Goal: Transaction & Acquisition: Purchase product/service

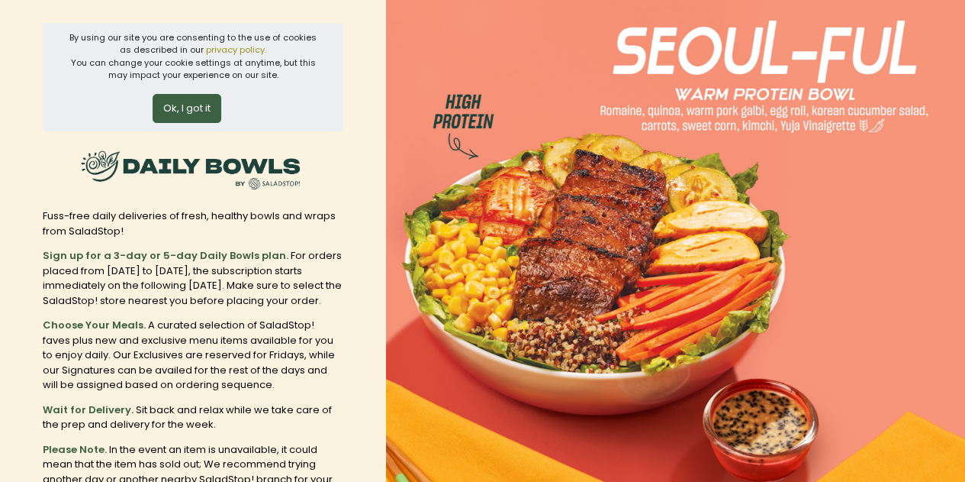
click at [179, 111] on button "Ok, I got it" at bounding box center [187, 108] width 69 height 29
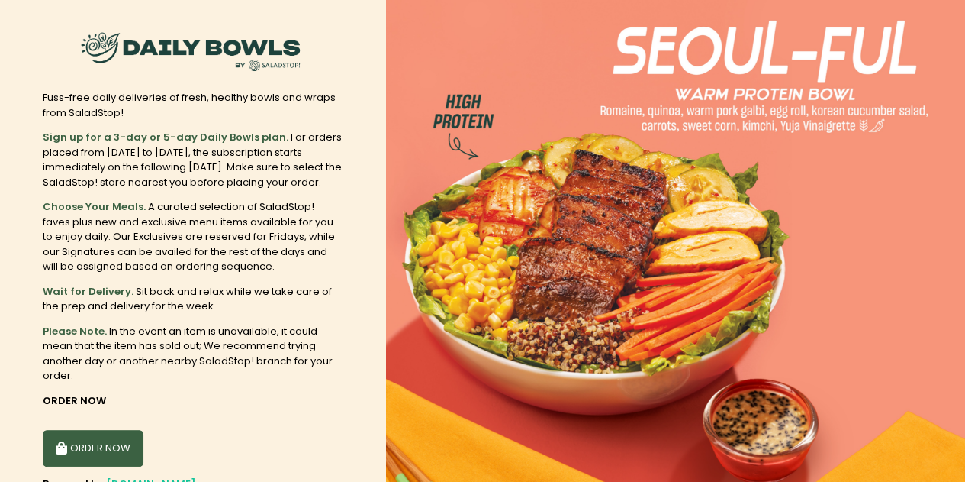
scroll to position [61, 0]
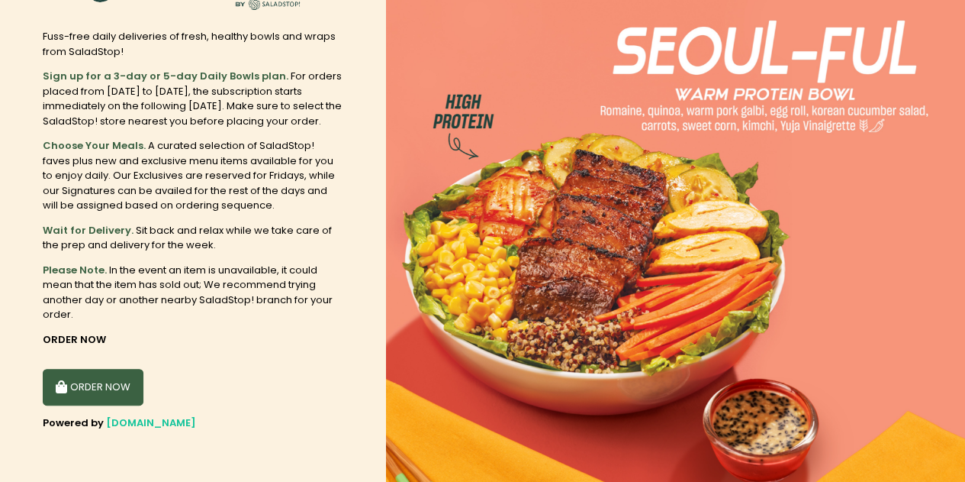
click at [111, 376] on button "ORDER NOW" at bounding box center [93, 387] width 101 height 37
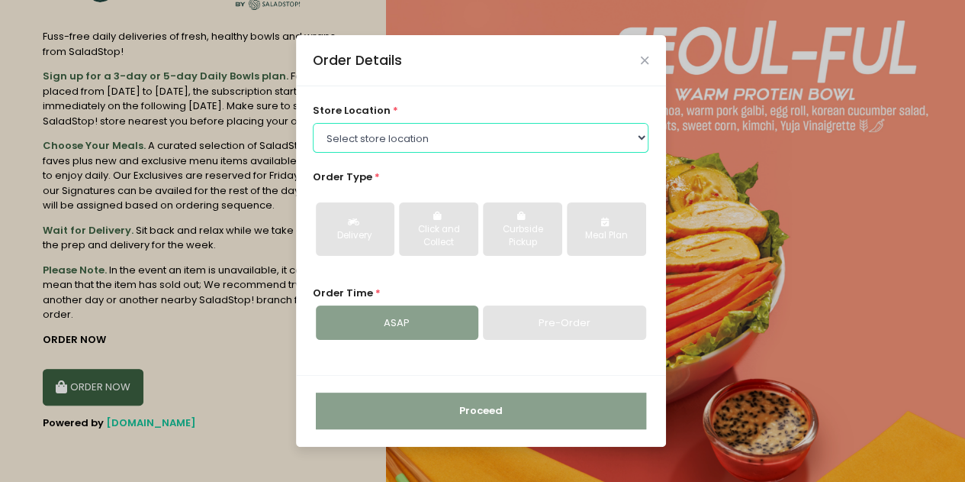
click at [339, 143] on select "Select store location [GEOGRAPHIC_DATA] [PERSON_NAME][GEOGRAPHIC_DATA] [GEOGRAP…" at bounding box center [481, 137] width 336 height 29
click at [313, 123] on select "Select store location [GEOGRAPHIC_DATA] [PERSON_NAME][GEOGRAPHIC_DATA] [GEOGRAP…" at bounding box center [481, 137] width 336 height 29
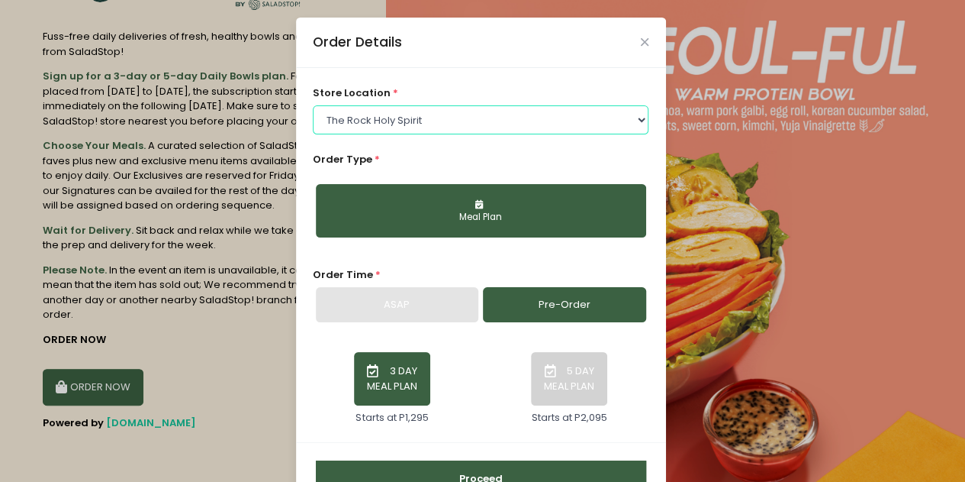
click at [414, 117] on select "Select store location [GEOGRAPHIC_DATA] [PERSON_NAME][GEOGRAPHIC_DATA] [GEOGRAP…" at bounding box center [481, 119] width 336 height 29
select select "67e395a6d94a29a58c2798ea"
click at [313, 105] on select "Select store location [GEOGRAPHIC_DATA] [PERSON_NAME][GEOGRAPHIC_DATA] [GEOGRAP…" at bounding box center [481, 119] width 336 height 29
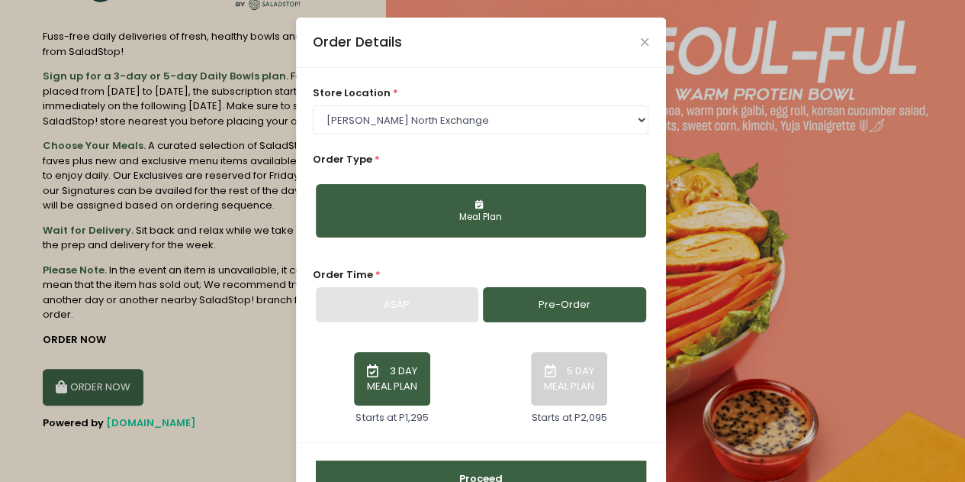
click at [429, 231] on button "Meal Plan" at bounding box center [481, 210] width 330 height 53
click at [444, 207] on button "Meal Plan" at bounding box center [481, 210] width 330 height 53
click at [465, 208] on button "Meal Plan" at bounding box center [481, 210] width 330 height 53
click at [463, 206] on button "Meal Plan" at bounding box center [481, 210] width 330 height 53
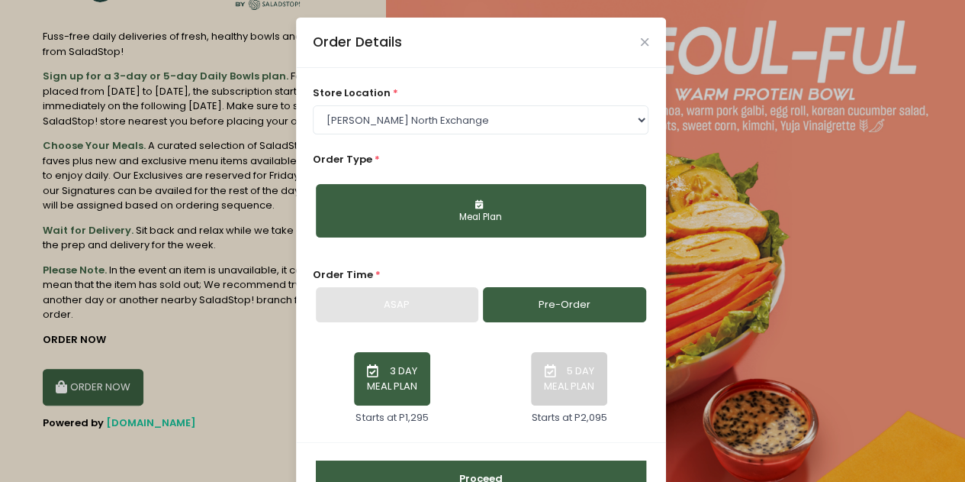
click at [463, 206] on button "Meal Plan" at bounding box center [481, 210] width 330 height 53
click at [560, 300] on link "Pre-Order" at bounding box center [564, 304] width 163 height 35
click at [389, 373] on button "3 DAY MEAL PLAN" at bounding box center [392, 378] width 76 height 53
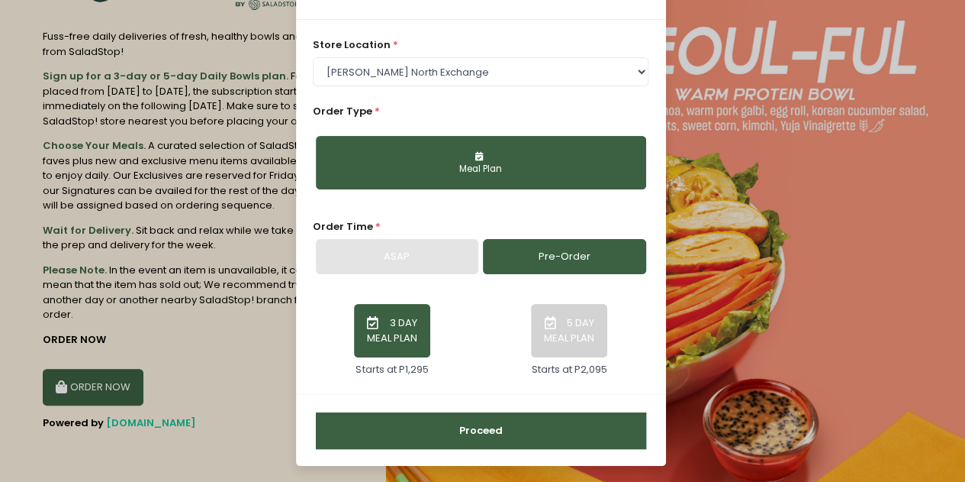
click at [470, 425] on button "Proceed" at bounding box center [481, 430] width 330 height 37
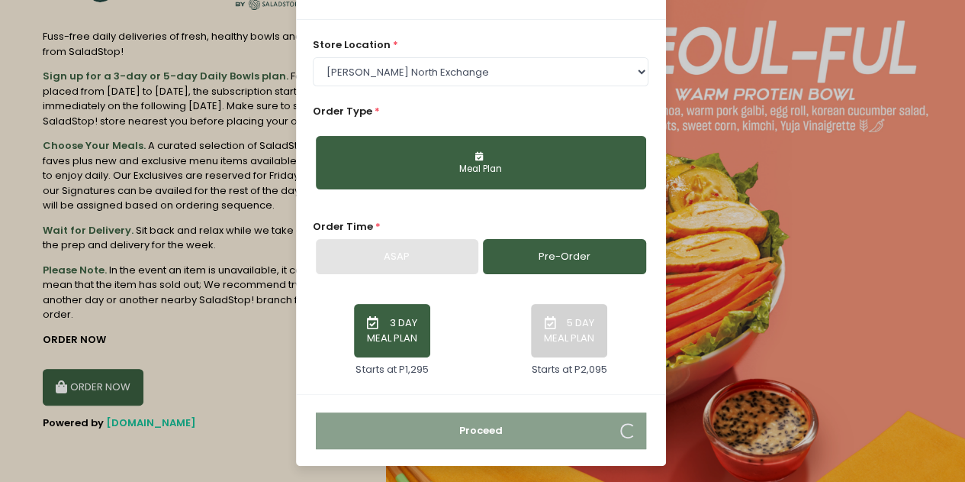
click at [385, 332] on button "3 DAY MEAL PLAN" at bounding box center [392, 330] width 76 height 53
click at [598, 340] on button "5 DAY MEAL PLAN" at bounding box center [569, 330] width 76 height 53
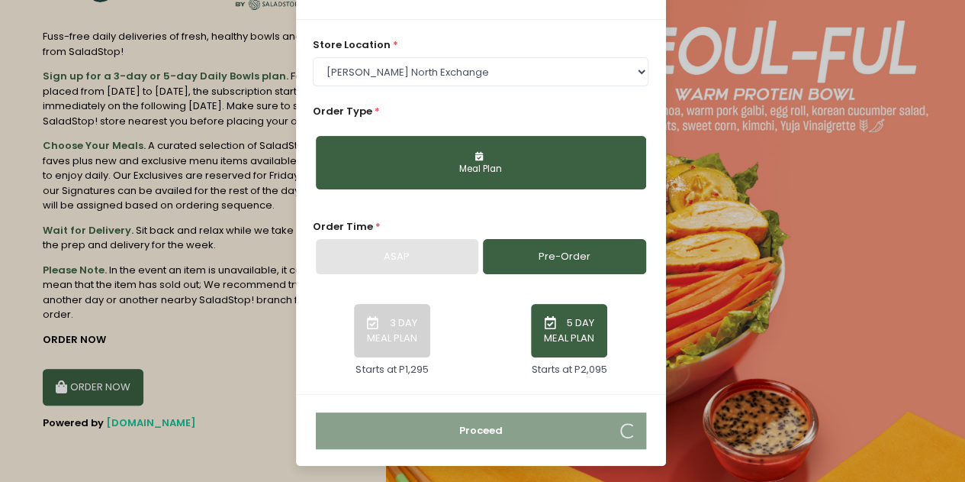
click at [398, 327] on button "3 DAY MEAL PLAN" at bounding box center [392, 330] width 76 height 53
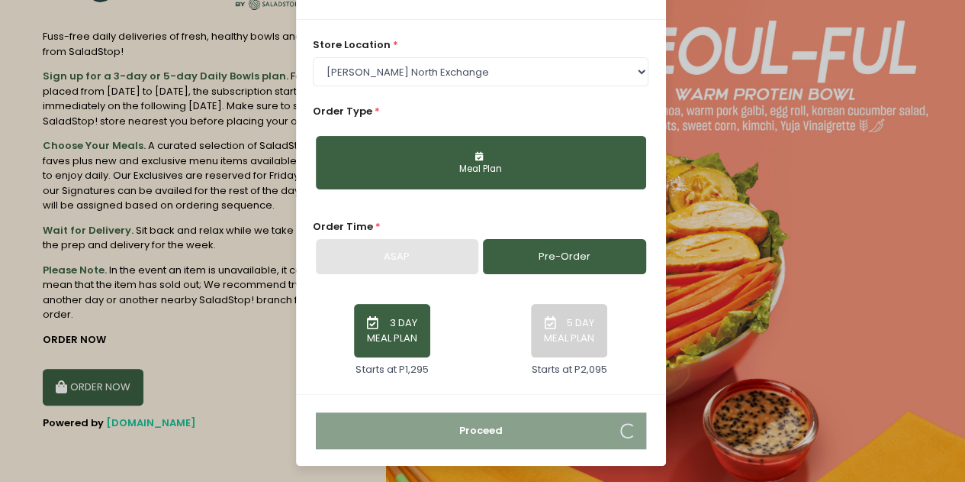
click at [354, 339] on button "3 DAY MEAL PLAN" at bounding box center [392, 330] width 76 height 53
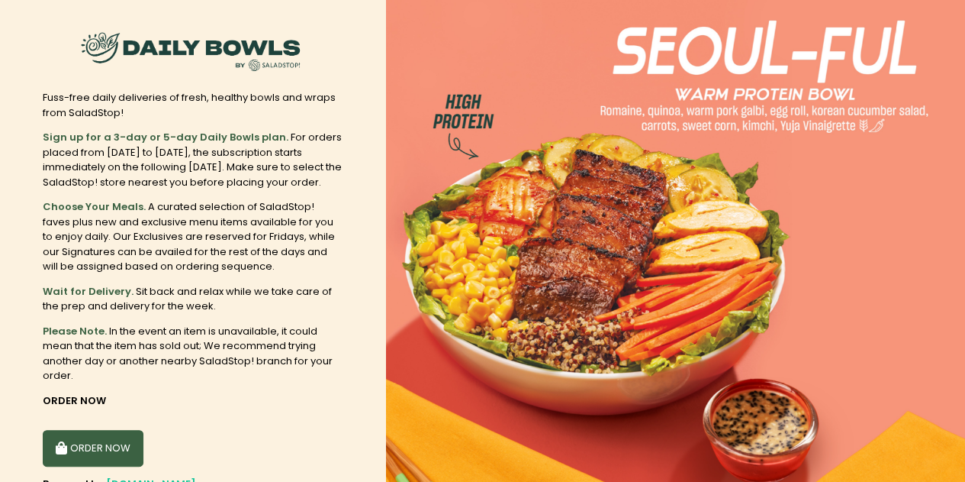
click at [107, 457] on button "ORDER NOW" at bounding box center [93, 448] width 101 height 37
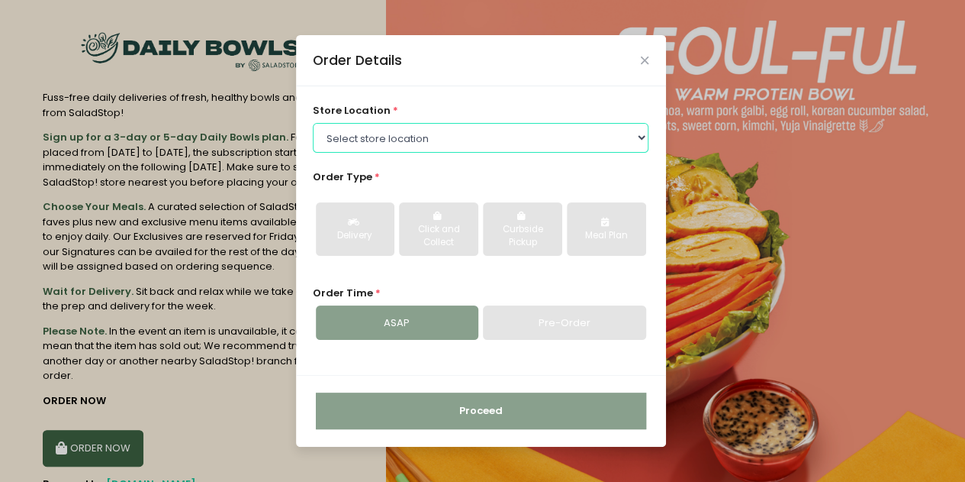
click at [423, 134] on select "Select store location [GEOGRAPHIC_DATA] [PERSON_NAME][GEOGRAPHIC_DATA] [GEOGRAP…" at bounding box center [481, 137] width 336 height 29
select select "67e395a6d94a29a58c2798ea"
click at [313, 123] on select "Select store location [GEOGRAPHIC_DATA] [PERSON_NAME][GEOGRAPHIC_DATA] [GEOGRAP…" at bounding box center [481, 137] width 336 height 29
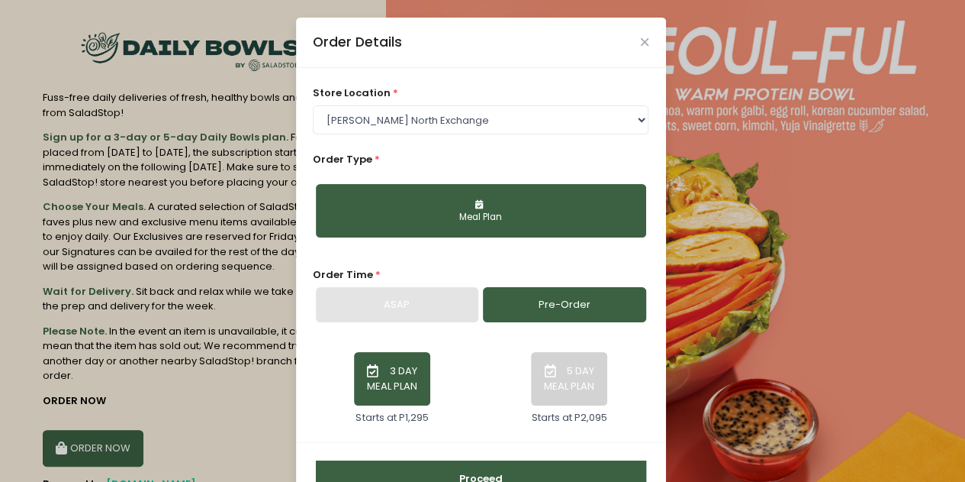
click at [384, 361] on button "3 DAY MEAL PLAN" at bounding box center [392, 378] width 76 height 53
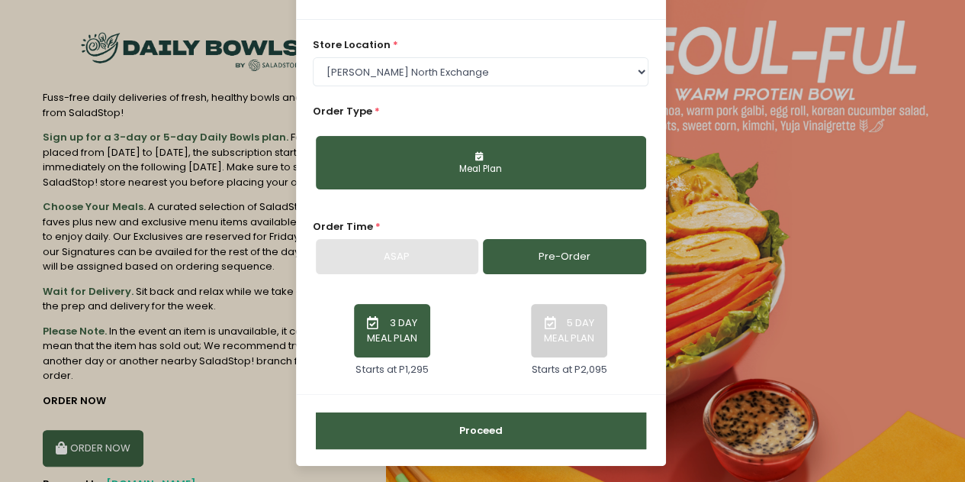
click at [517, 443] on button "Proceed" at bounding box center [481, 430] width 330 height 37
